Goal: Task Accomplishment & Management: Manage account settings

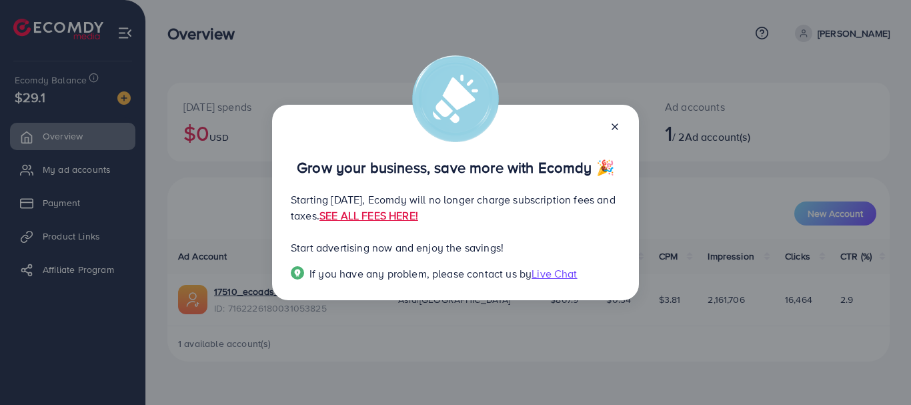
click at [613, 123] on icon at bounding box center [614, 126] width 11 height 11
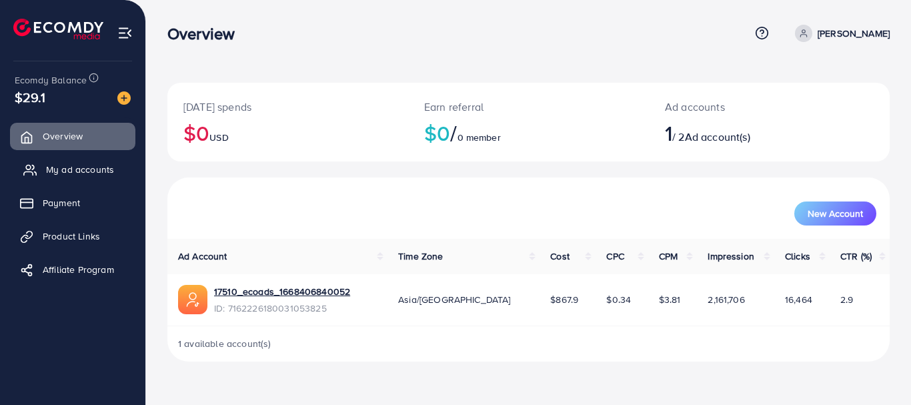
click at [75, 168] on span "My ad accounts" at bounding box center [80, 169] width 68 height 13
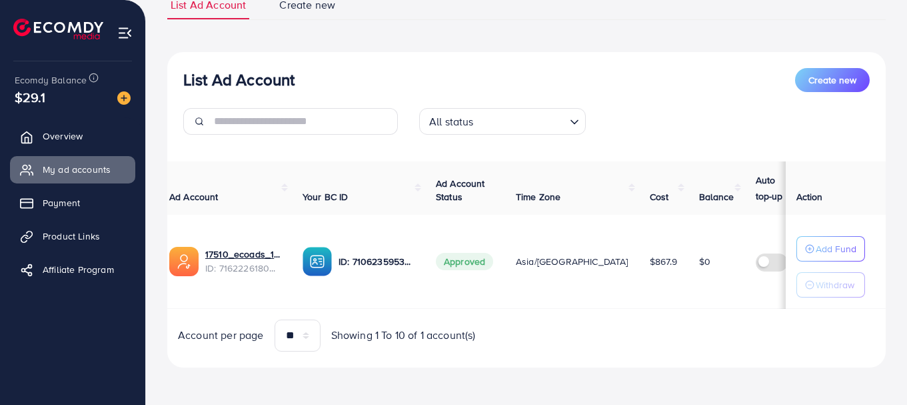
scroll to position [0, 7]
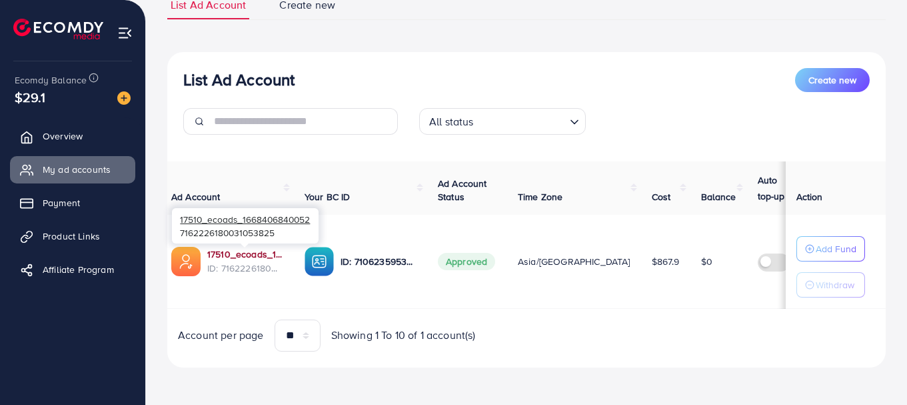
click at [234, 253] on link "17510_ecoads_1668406840052" at bounding box center [245, 253] width 76 height 13
click at [63, 29] on img at bounding box center [58, 29] width 90 height 21
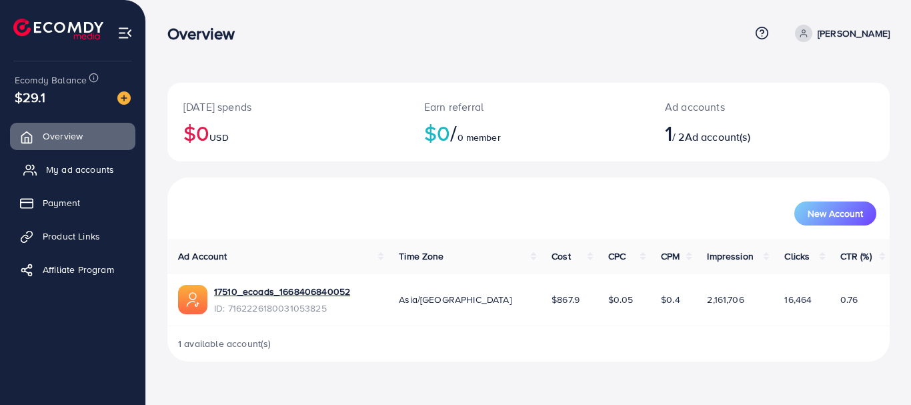
click at [69, 173] on span "My ad accounts" at bounding box center [80, 169] width 68 height 13
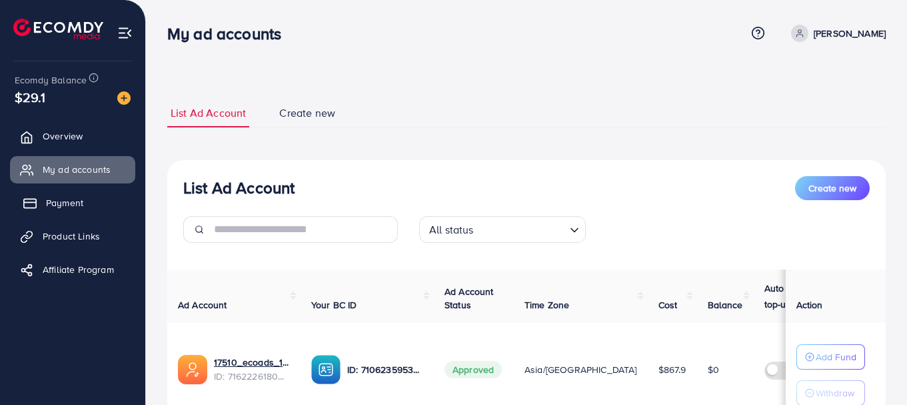
click at [77, 197] on span "Payment" at bounding box center [64, 202] width 37 height 13
